Goal: Task Accomplishment & Management: Manage account settings

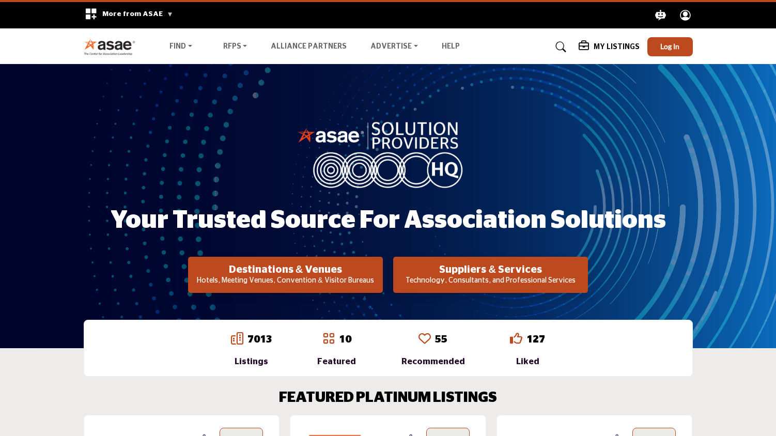
click at [658, 43] on button "Log In" at bounding box center [669, 46] width 45 height 19
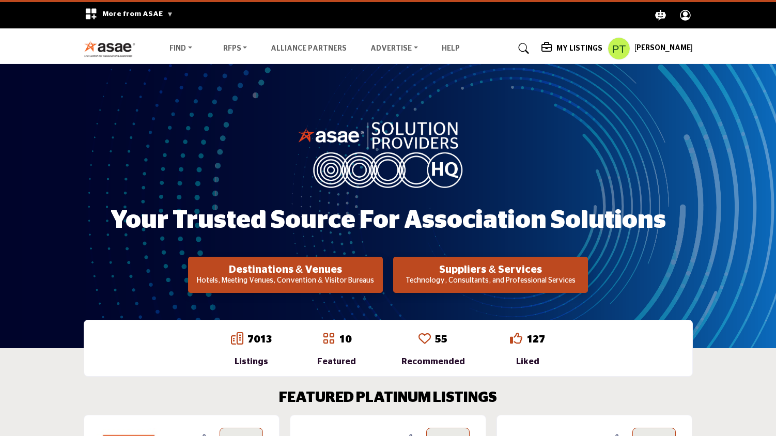
click at [559, 48] on h5 "My Listings" at bounding box center [580, 48] width 46 height 9
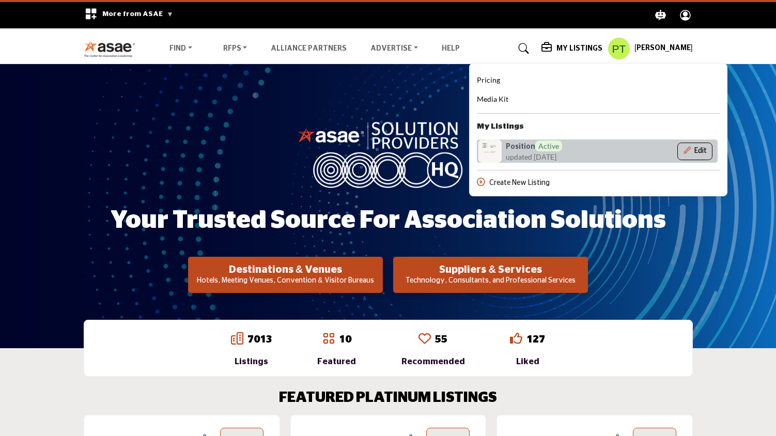
click at [699, 150] on button "Edit" at bounding box center [694, 152] width 35 height 18
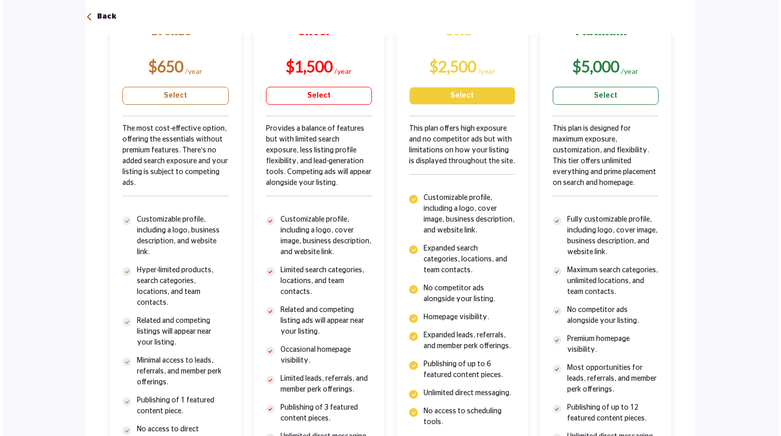
scroll to position [211, 0]
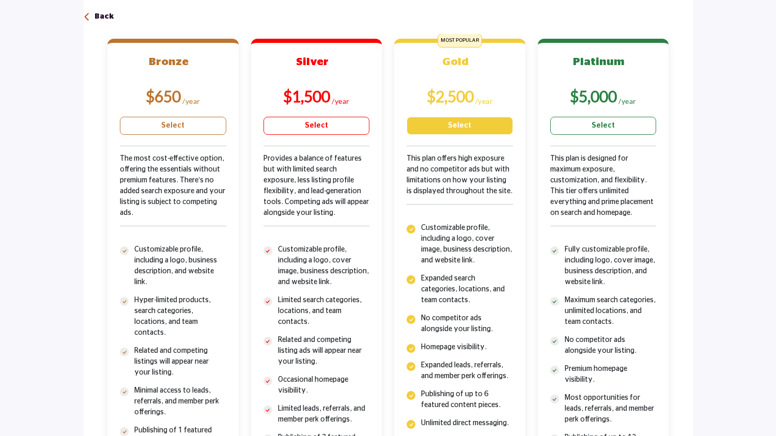
click at [465, 131] on link "Select" at bounding box center [460, 126] width 106 height 18
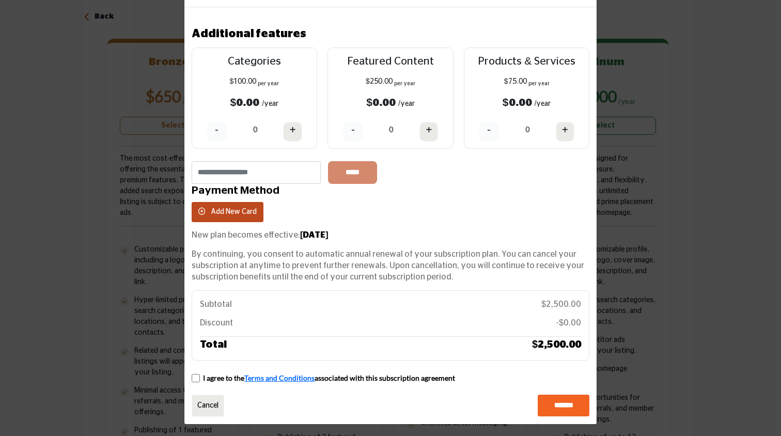
scroll to position [38, 0]
click at [225, 211] on span "Add New Card" at bounding box center [234, 212] width 46 height 7
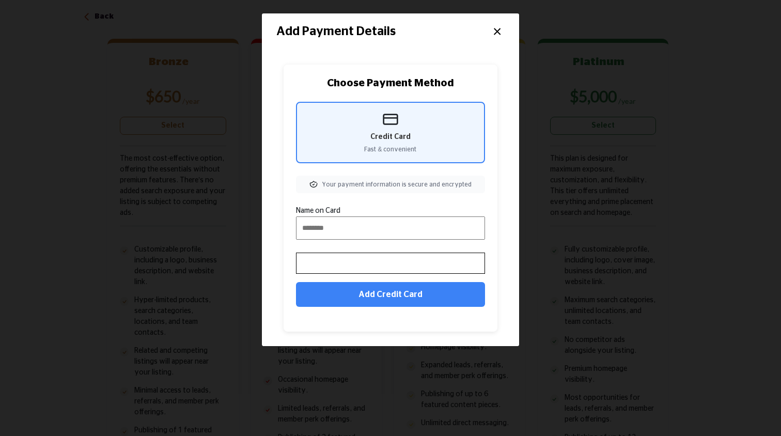
click at [372, 232] on input "Name on Card" at bounding box center [390, 228] width 189 height 23
type input "**********"
click at [500, 251] on div "**********" at bounding box center [390, 198] width 228 height 282
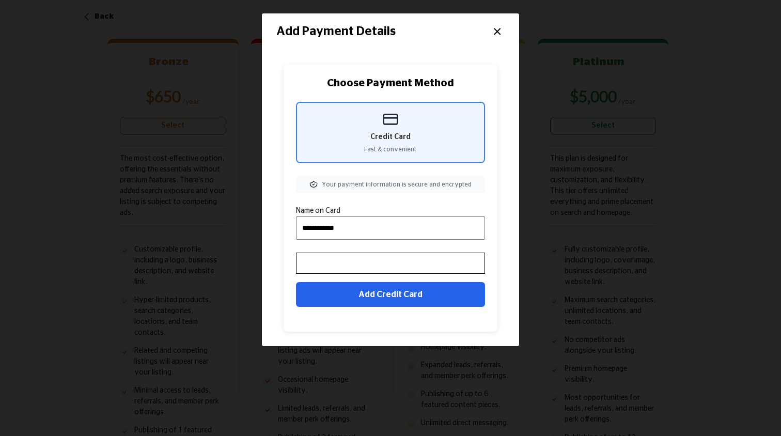
click at [394, 290] on button "Add Credit Card" at bounding box center [390, 294] width 189 height 25
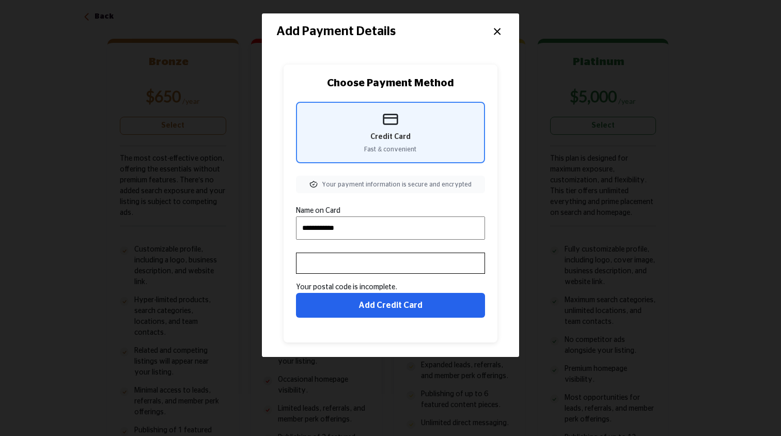
click at [399, 310] on button "Add Credit Card" at bounding box center [390, 305] width 189 height 25
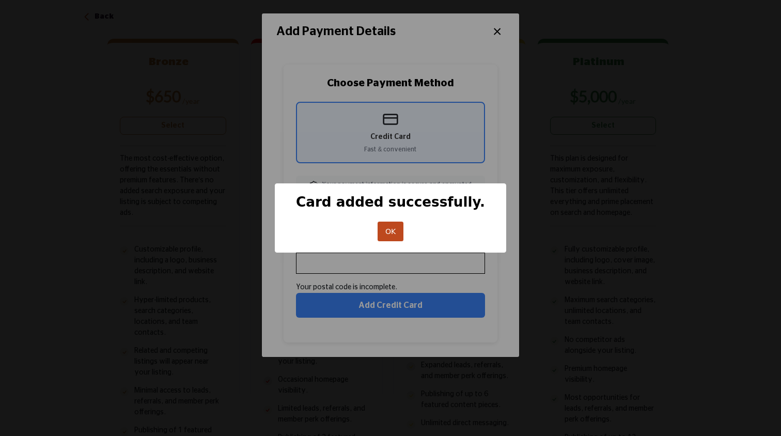
click at [385, 232] on button "OK" at bounding box center [391, 232] width 26 height 20
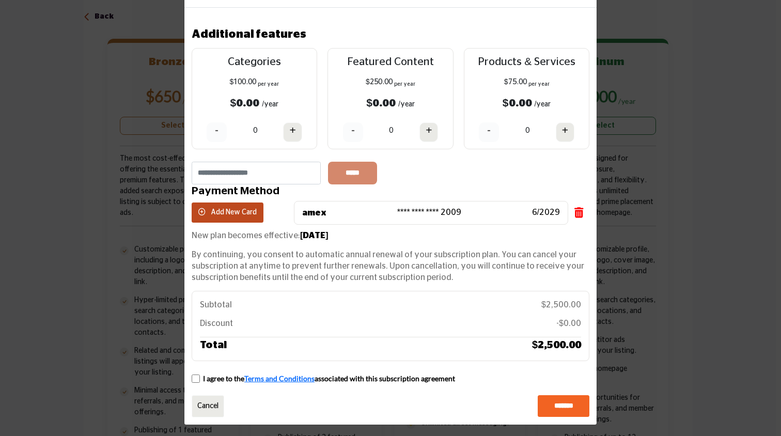
click at [545, 395] on input "*******" at bounding box center [564, 406] width 52 height 22
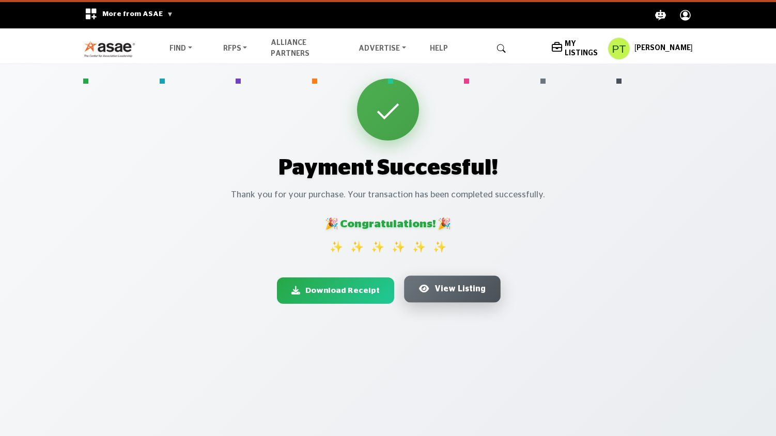
click at [449, 292] on span "View Listing" at bounding box center [460, 289] width 51 height 12
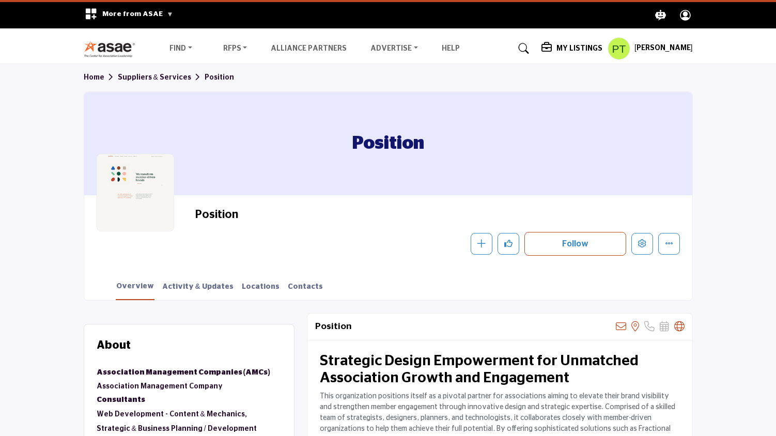
click at [568, 51] on h5 "My Listings" at bounding box center [580, 48] width 46 height 9
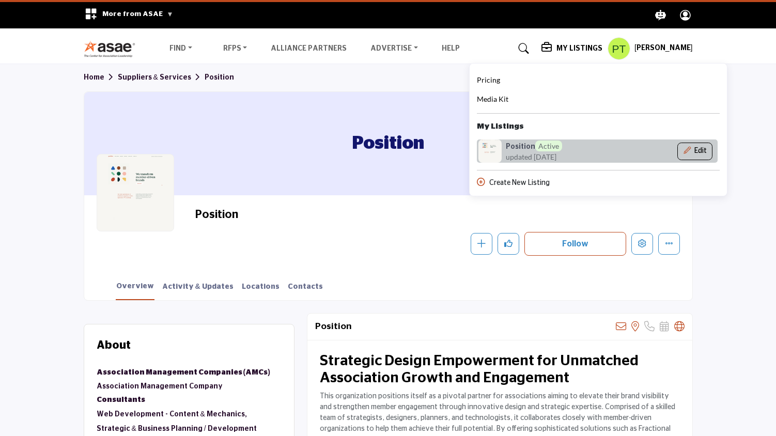
click at [702, 149] on button "Edit" at bounding box center [694, 152] width 35 height 18
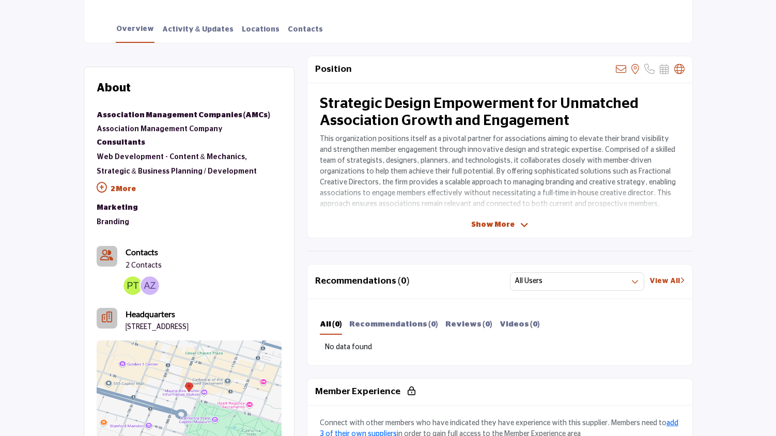
scroll to position [30, 0]
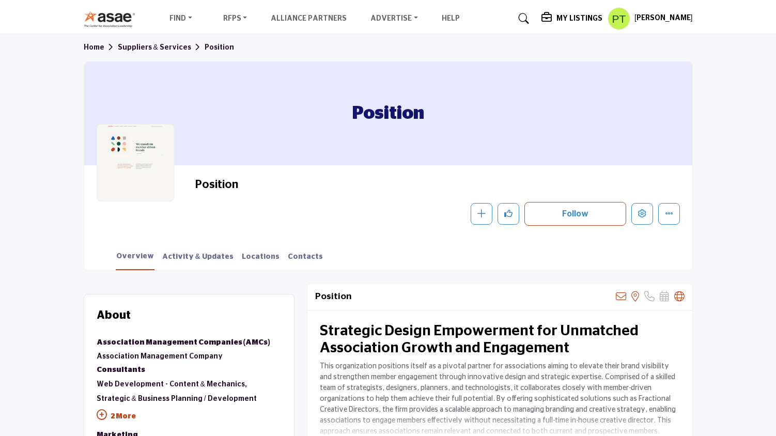
click at [560, 14] on h5 "My Listings" at bounding box center [580, 18] width 46 height 9
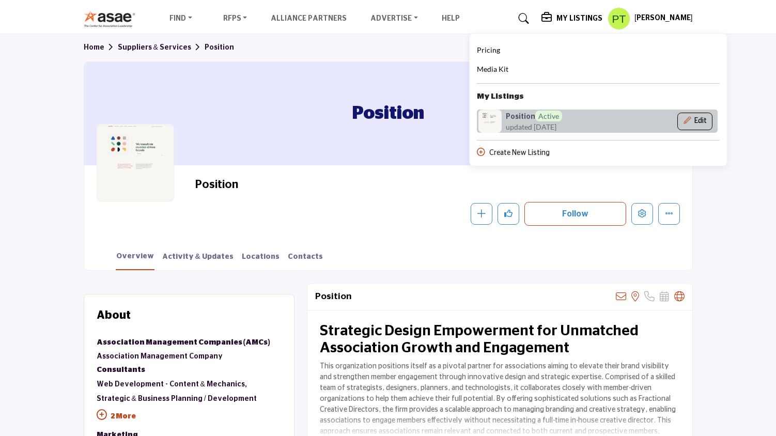
click at [696, 119] on button "Edit" at bounding box center [694, 122] width 35 height 18
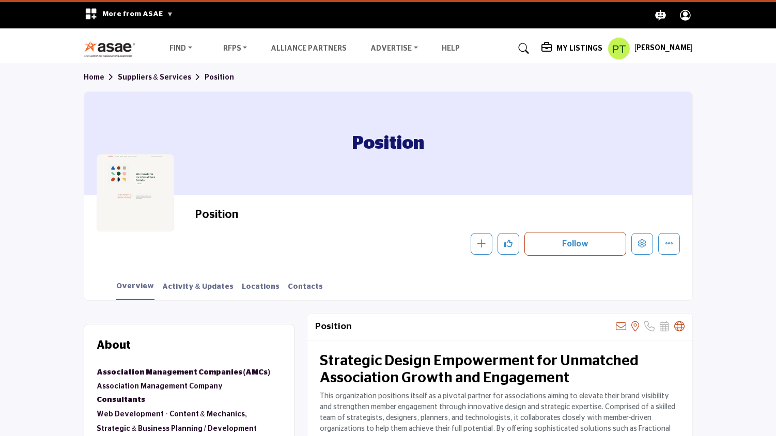
scroll to position [0, 0]
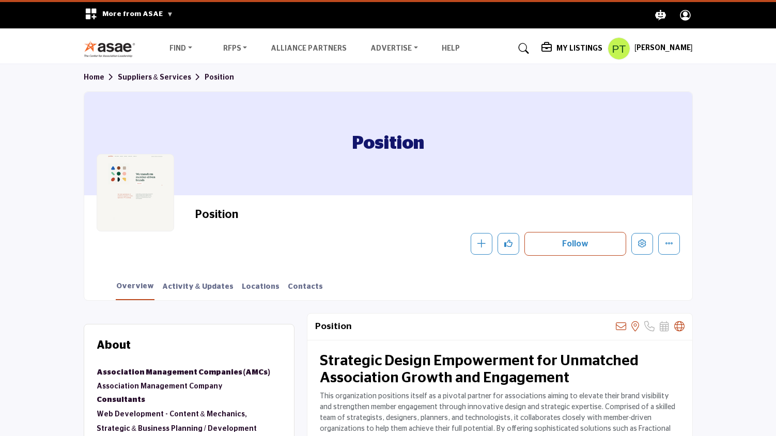
click at [572, 52] on h5 "My Listings" at bounding box center [580, 48] width 46 height 9
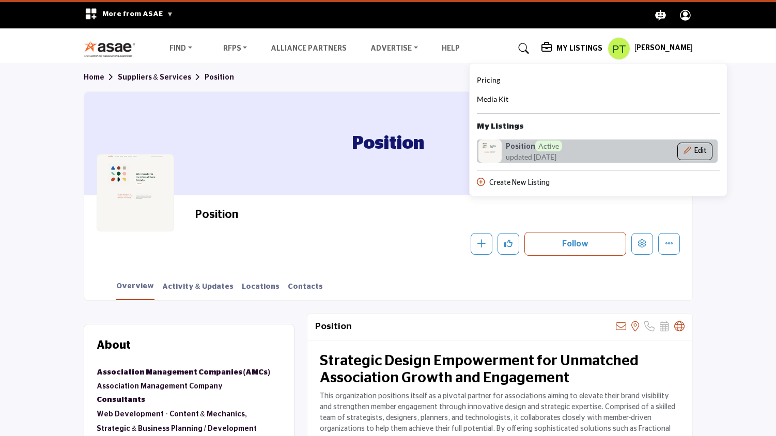
click at [691, 149] on button "Edit" at bounding box center [694, 152] width 35 height 18
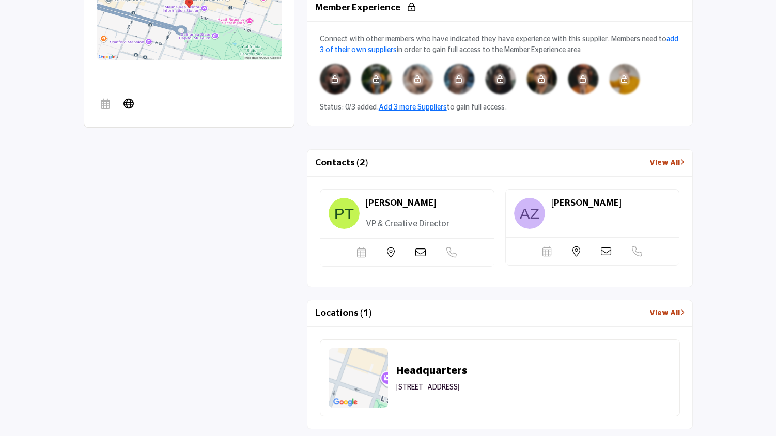
scroll to position [650, 0]
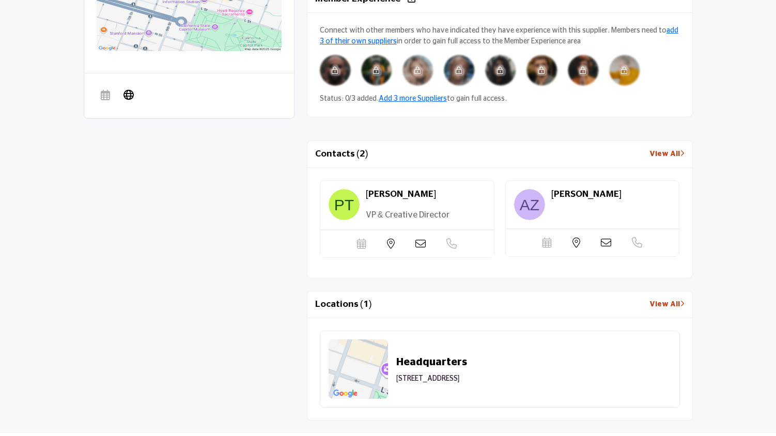
click at [552, 206] on div "[PERSON_NAME]" at bounding box center [611, 199] width 120 height 20
click at [669, 150] on link "View All" at bounding box center [667, 154] width 35 height 11
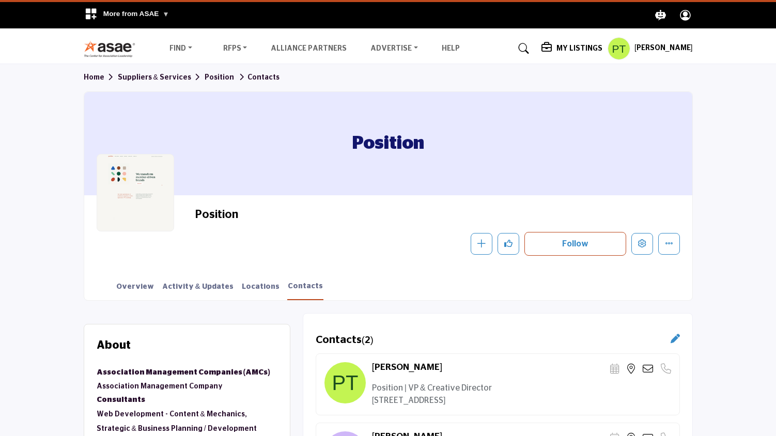
scroll to position [246, 0]
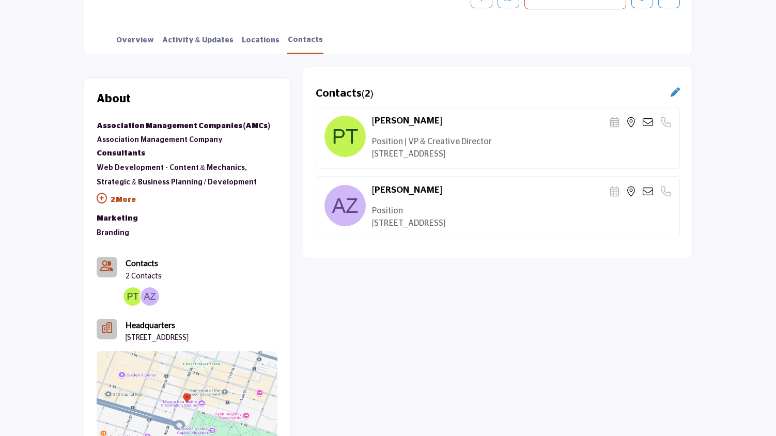
click at [671, 97] on link at bounding box center [675, 93] width 9 height 12
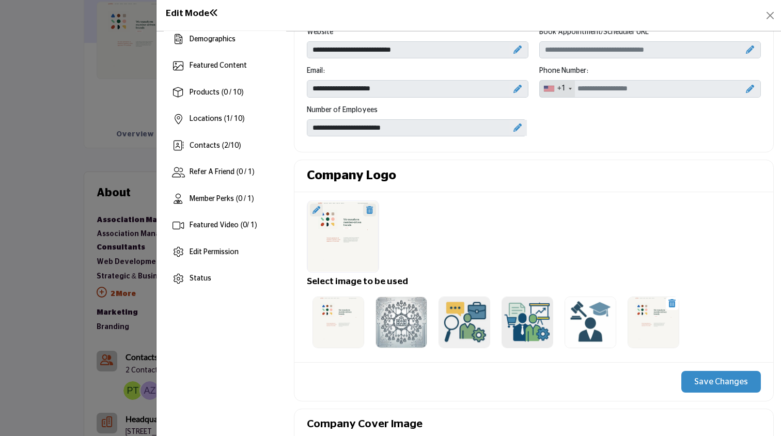
scroll to position [128, 0]
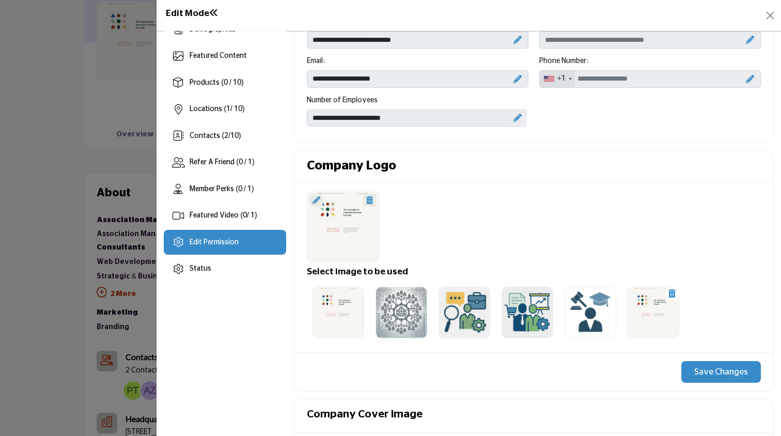
click at [210, 247] on div "Edit Permission" at bounding box center [214, 242] width 49 height 11
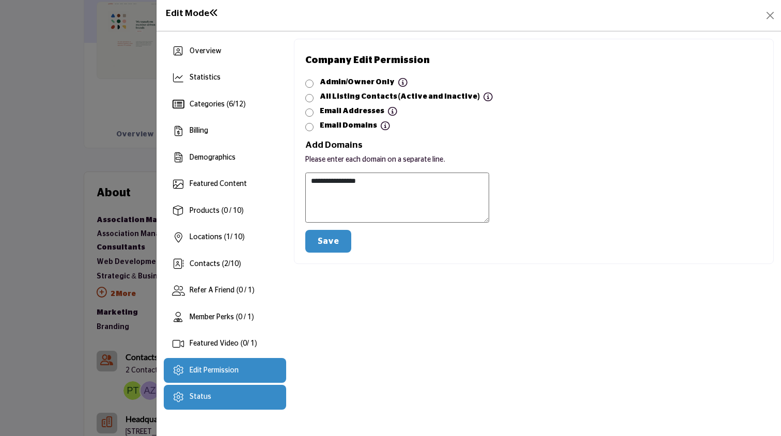
click at [218, 393] on div "Status" at bounding box center [225, 397] width 122 height 25
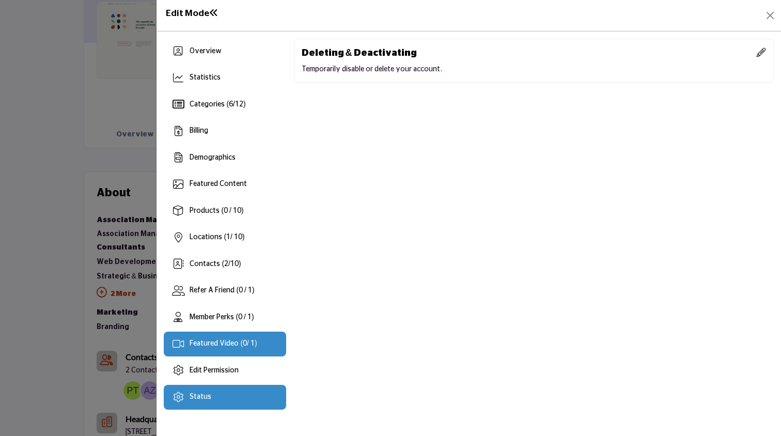
click at [226, 333] on div "Featured Video ( 0 / 1)" at bounding box center [225, 344] width 122 height 25
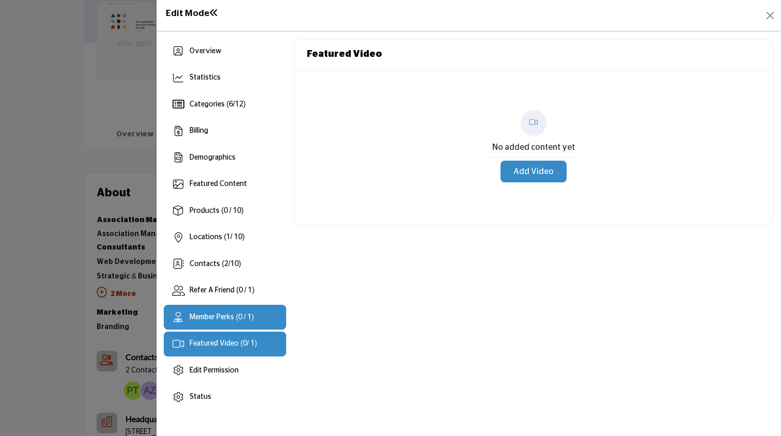
click at [226, 318] on span "Member Perks (0 / 1)" at bounding box center [222, 317] width 64 height 7
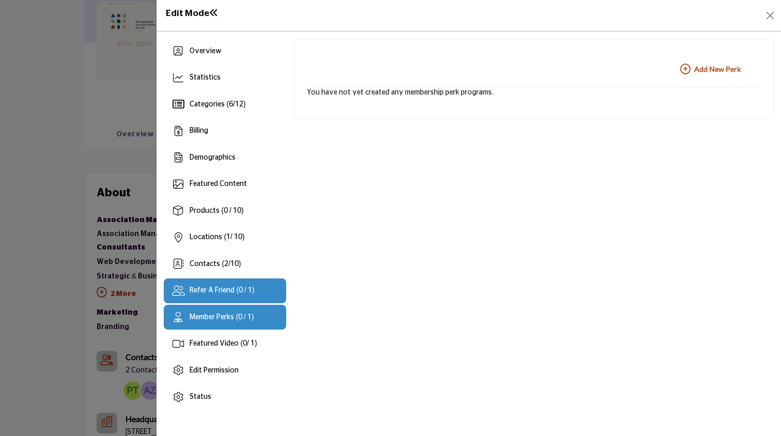
click at [232, 286] on div "Refer A Friend (0 / 1)" at bounding box center [222, 290] width 65 height 11
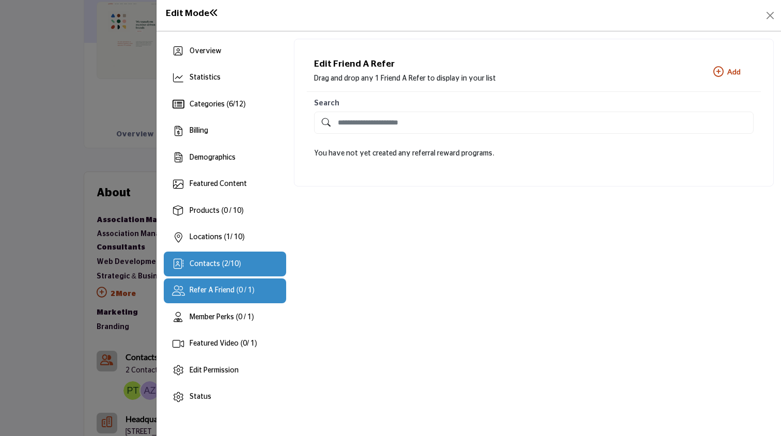
click at [229, 260] on span "Contacts ( 2 / 10 )" at bounding box center [215, 263] width 51 height 7
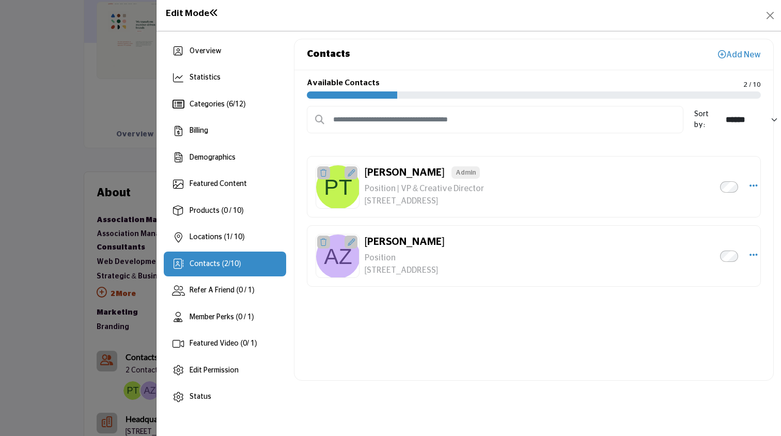
click at [751, 254] on icon "Select Droddown options" at bounding box center [754, 254] width 8 height 9
click at [700, 304] on link "Edit Contact" at bounding box center [704, 305] width 100 height 19
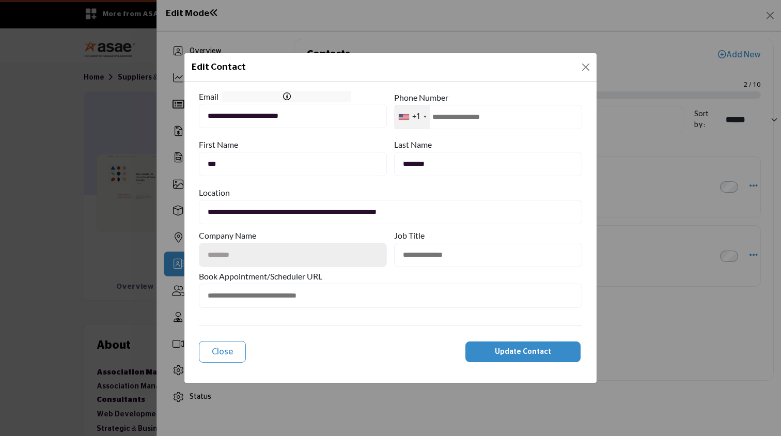
click at [239, 346] on button "Close" at bounding box center [222, 352] width 47 height 22
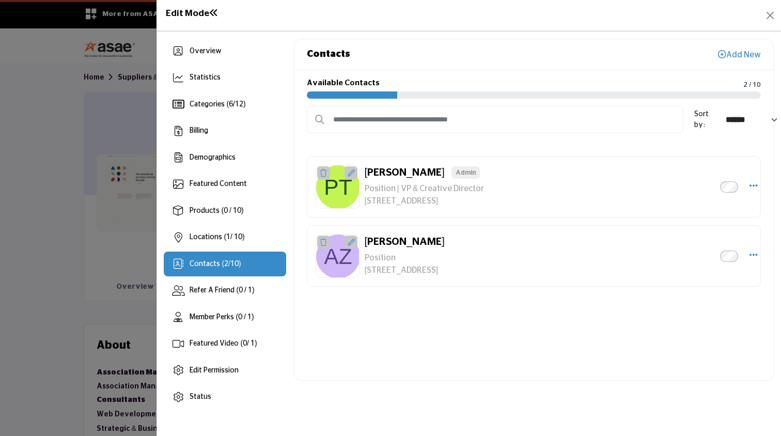
click at [752, 186] on icon "Select Droddown options" at bounding box center [754, 185] width 8 height 9
click at [706, 208] on link "Edit Contact" at bounding box center [704, 212] width 100 height 19
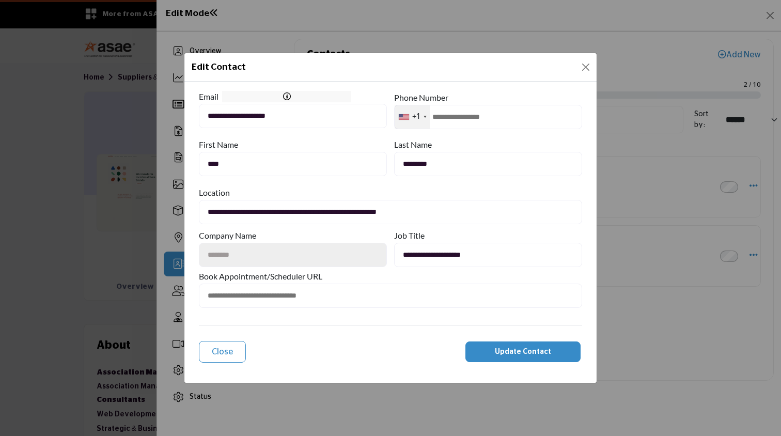
click at [239, 353] on button "Close" at bounding box center [222, 352] width 47 height 22
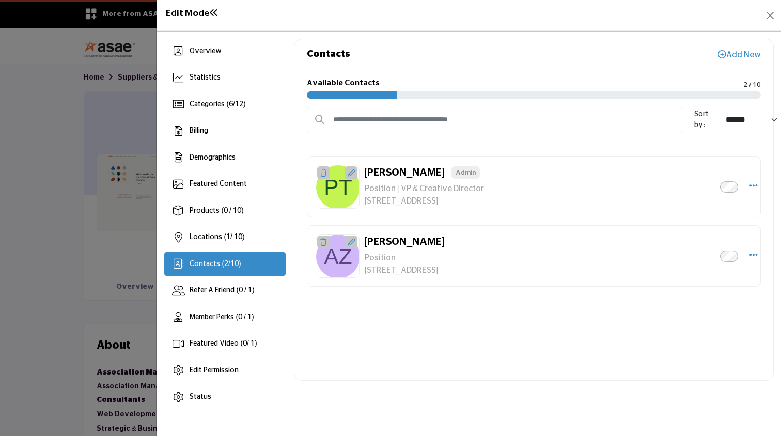
click at [754, 255] on icon "Select Droddown options" at bounding box center [754, 254] width 8 height 9
click at [697, 306] on link "Edit Contact" at bounding box center [704, 305] width 100 height 19
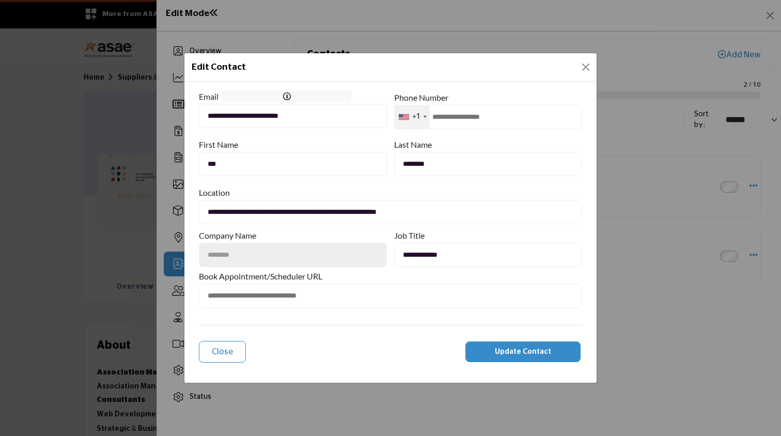
type input "**********"
click at [523, 351] on span "Update Contact" at bounding box center [523, 351] width 56 height 7
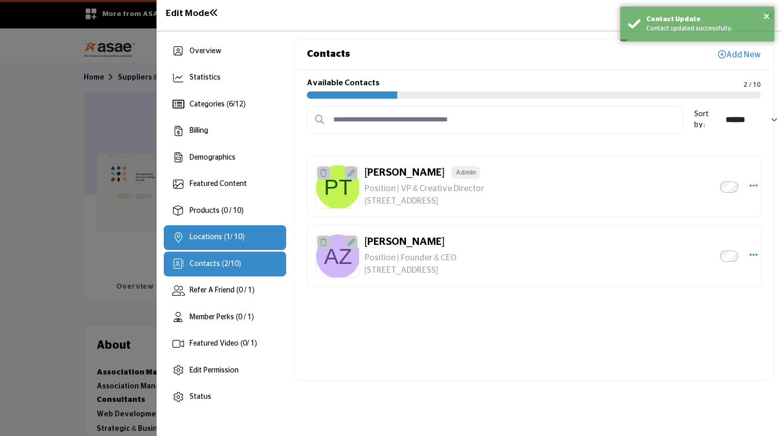
click at [236, 236] on span "Locations ( 1 / 10)" at bounding box center [217, 237] width 55 height 7
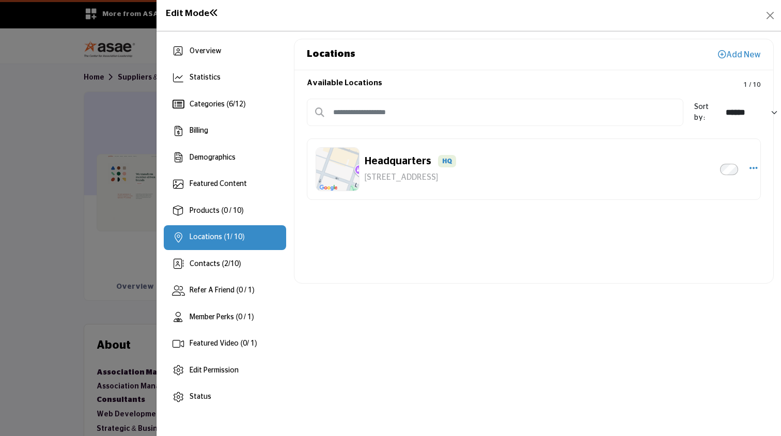
click at [755, 169] on icon "button" at bounding box center [754, 167] width 8 height 9
click at [688, 240] on link "Delete" at bounding box center [704, 243] width 100 height 19
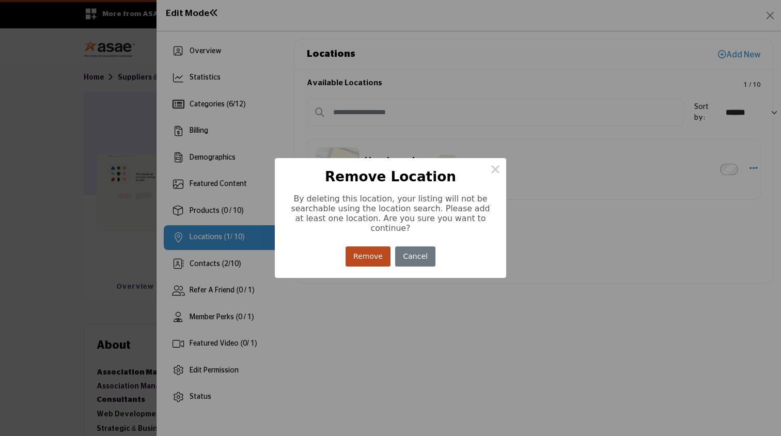
click at [372, 251] on button "Remove" at bounding box center [368, 256] width 45 height 20
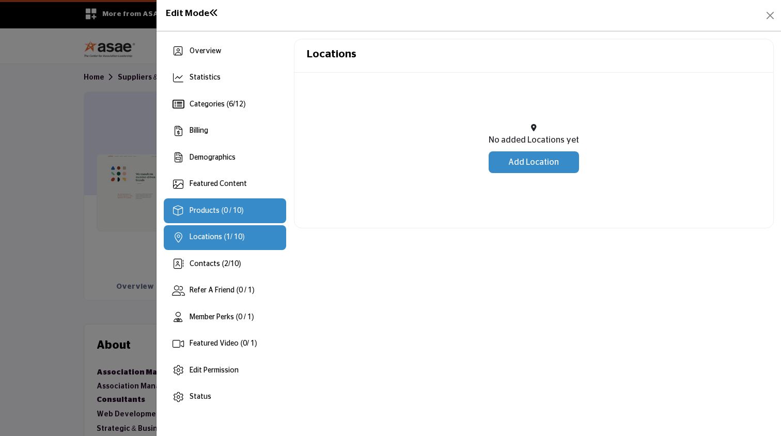
click at [240, 214] on span "Products (0 / 10)" at bounding box center [217, 210] width 54 height 7
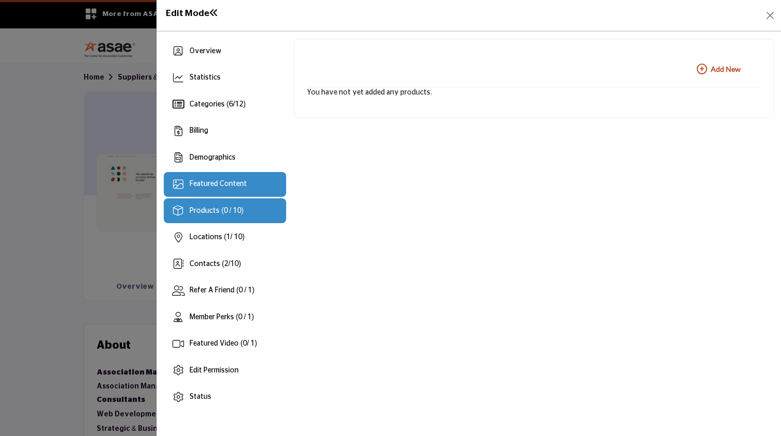
click at [226, 182] on span "Featured Content" at bounding box center [218, 183] width 57 height 7
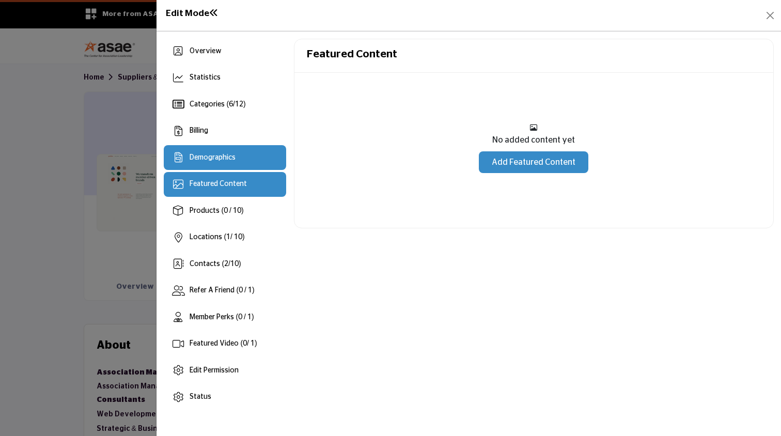
click at [219, 161] on span "Demographics" at bounding box center [213, 157] width 46 height 7
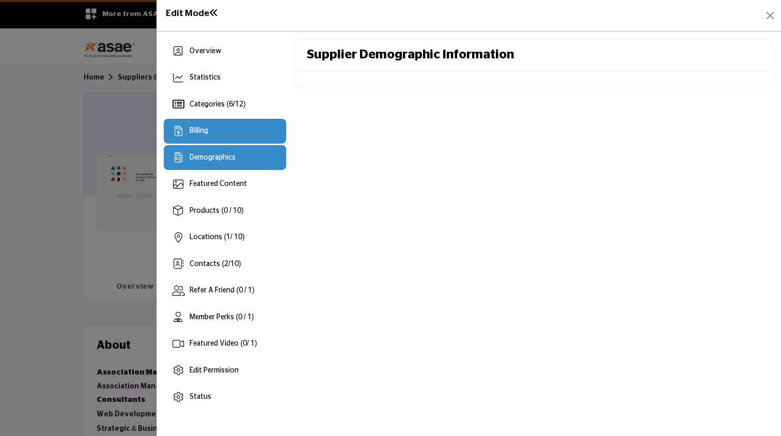
click at [218, 135] on div "Billing" at bounding box center [225, 131] width 122 height 25
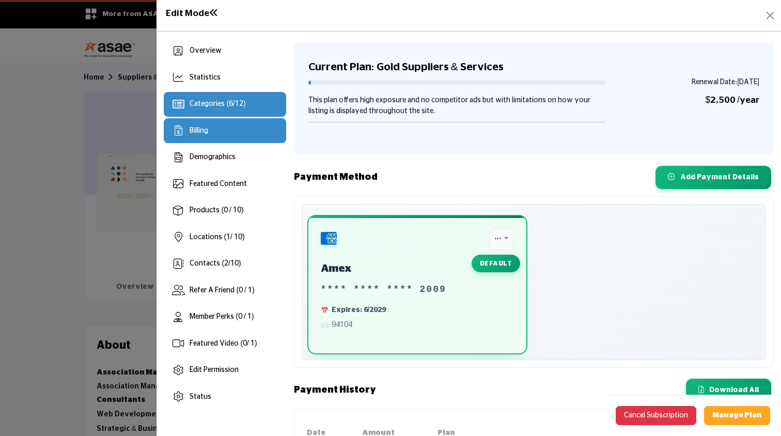
click at [218, 113] on div "Categories ( 6 / 12 )" at bounding box center [225, 104] width 122 height 25
